Goal: Transaction & Acquisition: Obtain resource

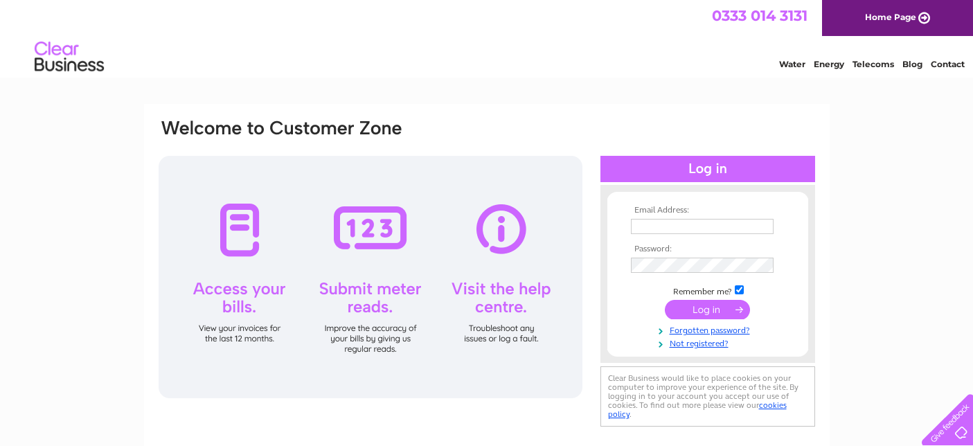
type input "sanjay@starpropertyinvestments.co.uk"
click at [699, 306] on input "submit" at bounding box center [707, 309] width 85 height 19
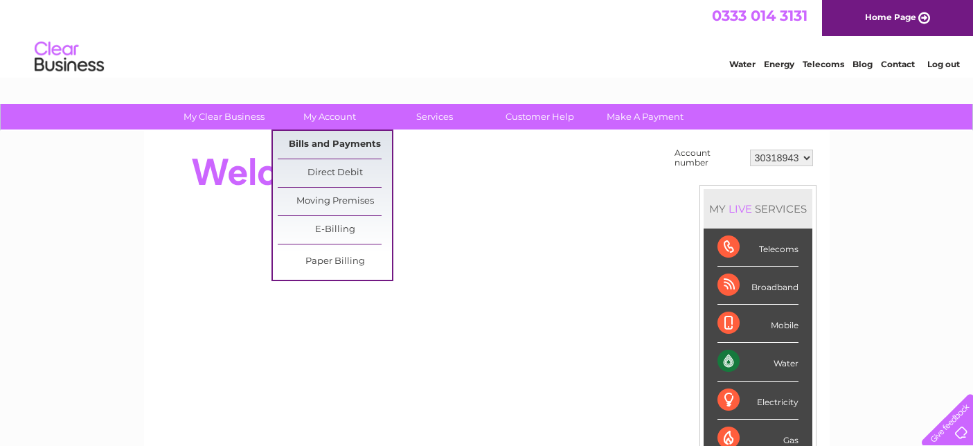
click at [328, 145] on link "Bills and Payments" at bounding box center [335, 145] width 114 height 28
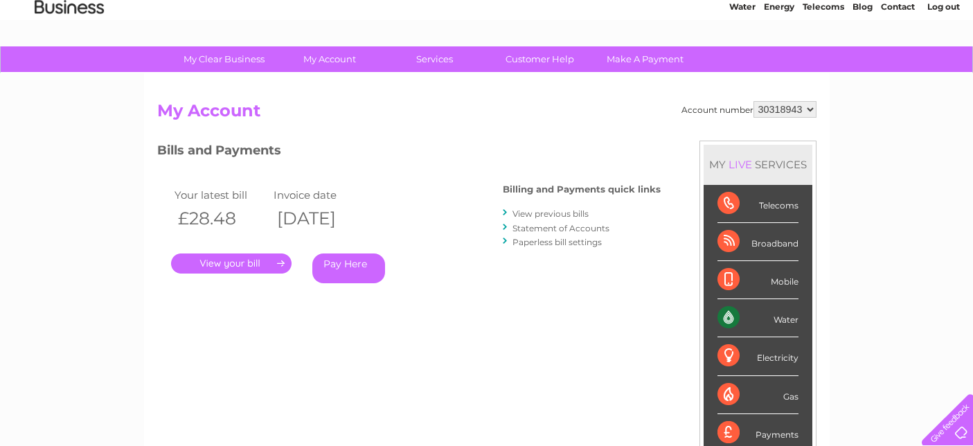
scroll to position [71, 0]
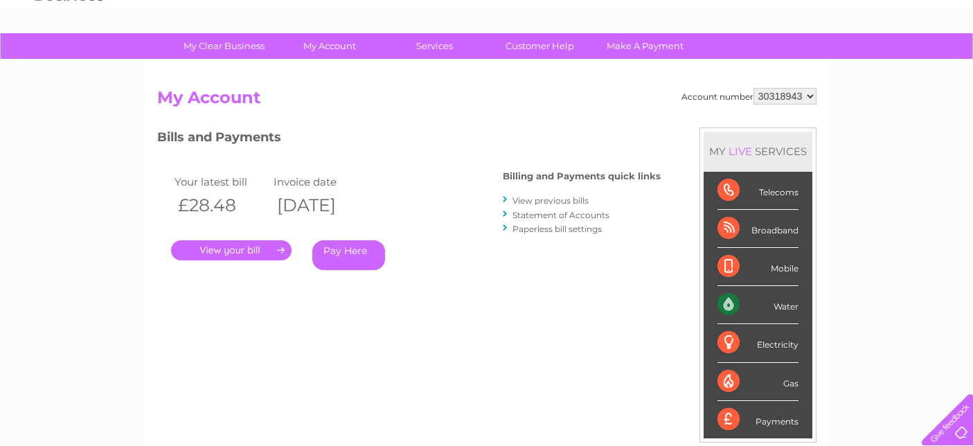
click at [249, 262] on div "Your latest bill Invoice date £28.48 02/10/2025 . Pay Here" at bounding box center [309, 225] width 305 height 132
click at [231, 254] on link "." at bounding box center [231, 250] width 121 height 20
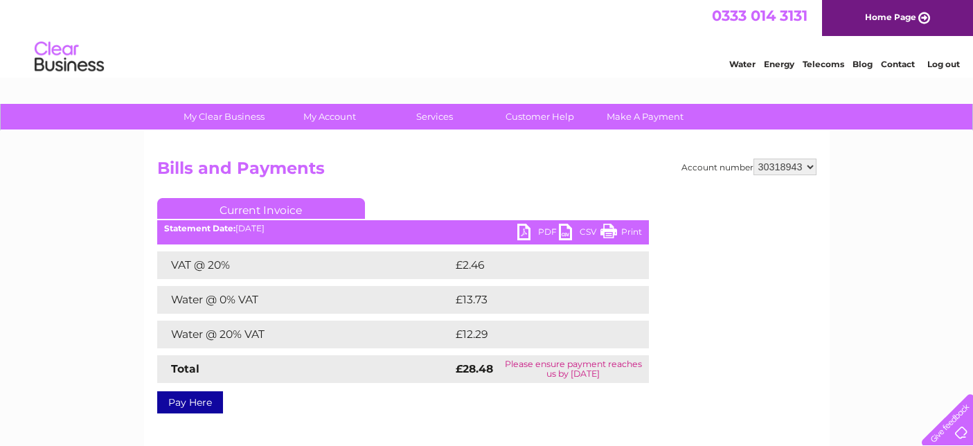
click at [531, 231] on link "PDF" at bounding box center [539, 234] width 42 height 20
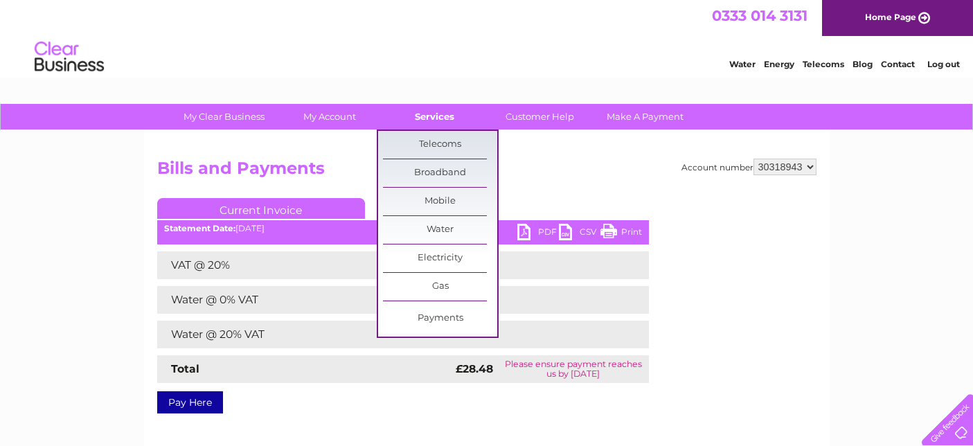
click at [417, 116] on link "Services" at bounding box center [435, 117] width 114 height 26
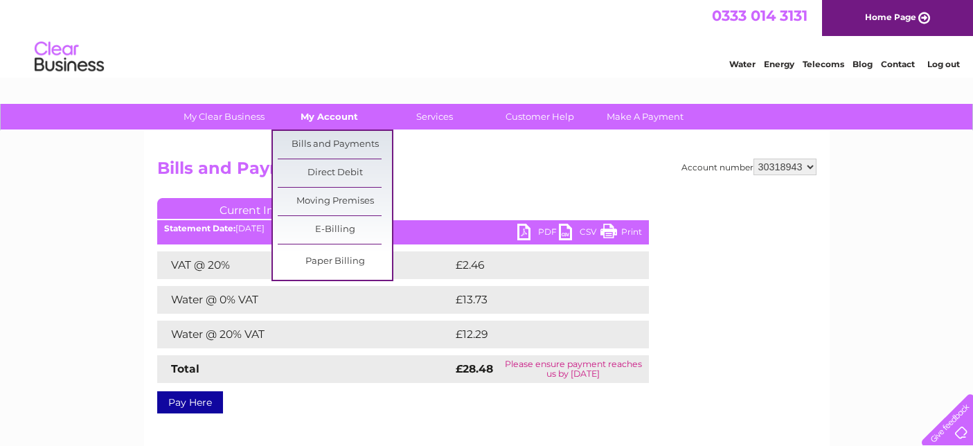
click at [305, 112] on link "My Account" at bounding box center [329, 117] width 114 height 26
